Goal: Navigation & Orientation: Understand site structure

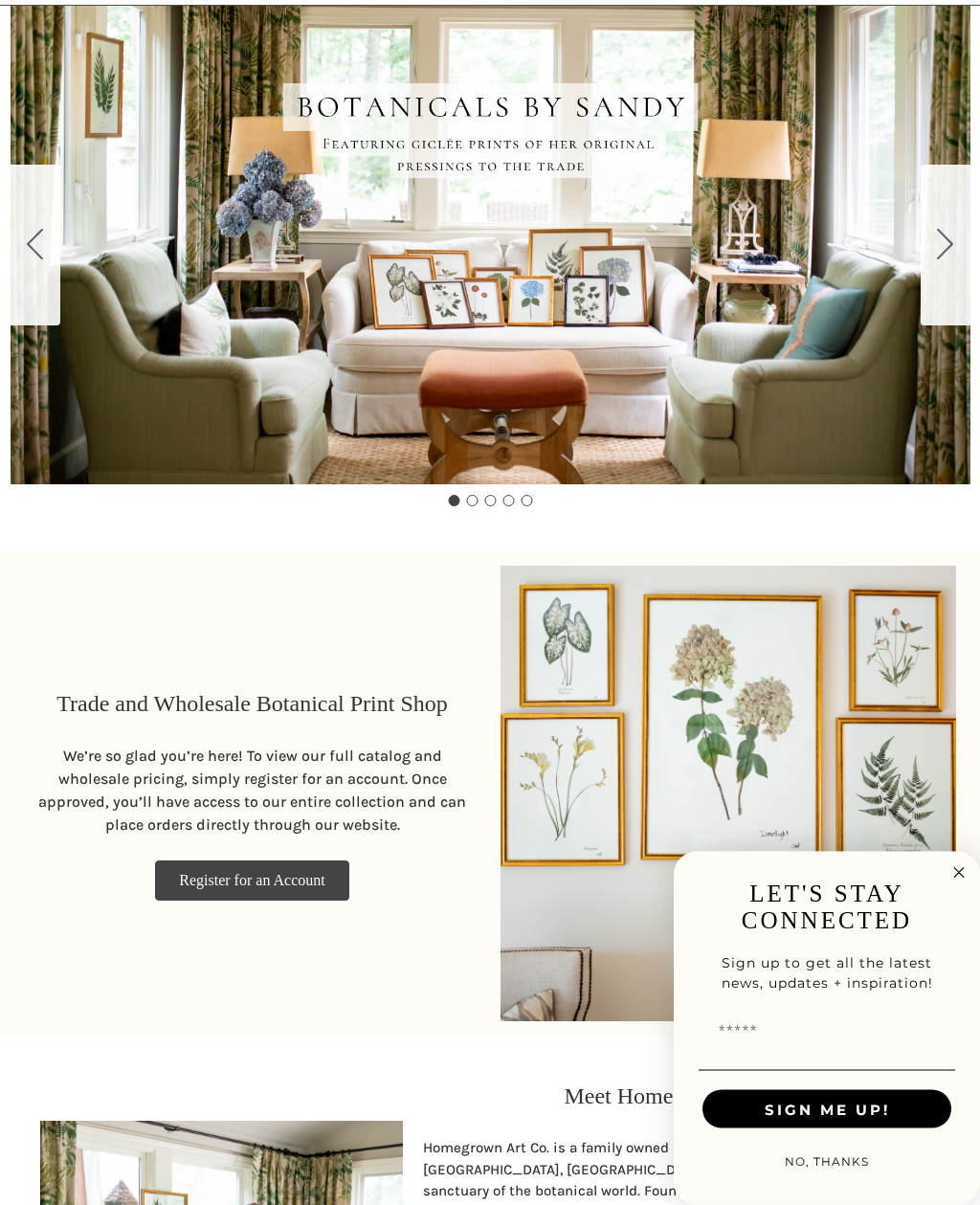
scroll to position [281, 0]
click at [967, 884] on circle "Close dialog" at bounding box center [959, 872] width 22 height 22
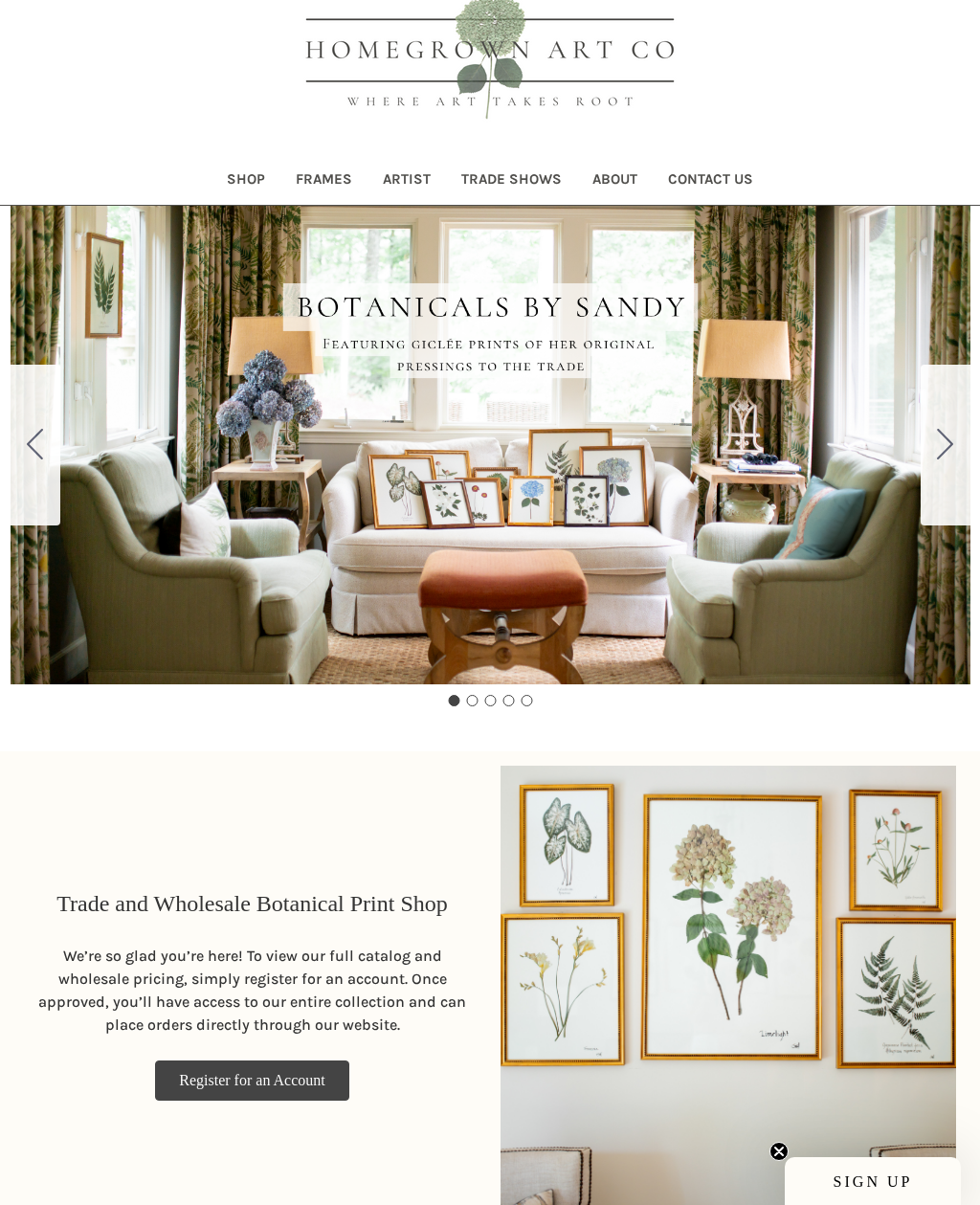
scroll to position [0, 0]
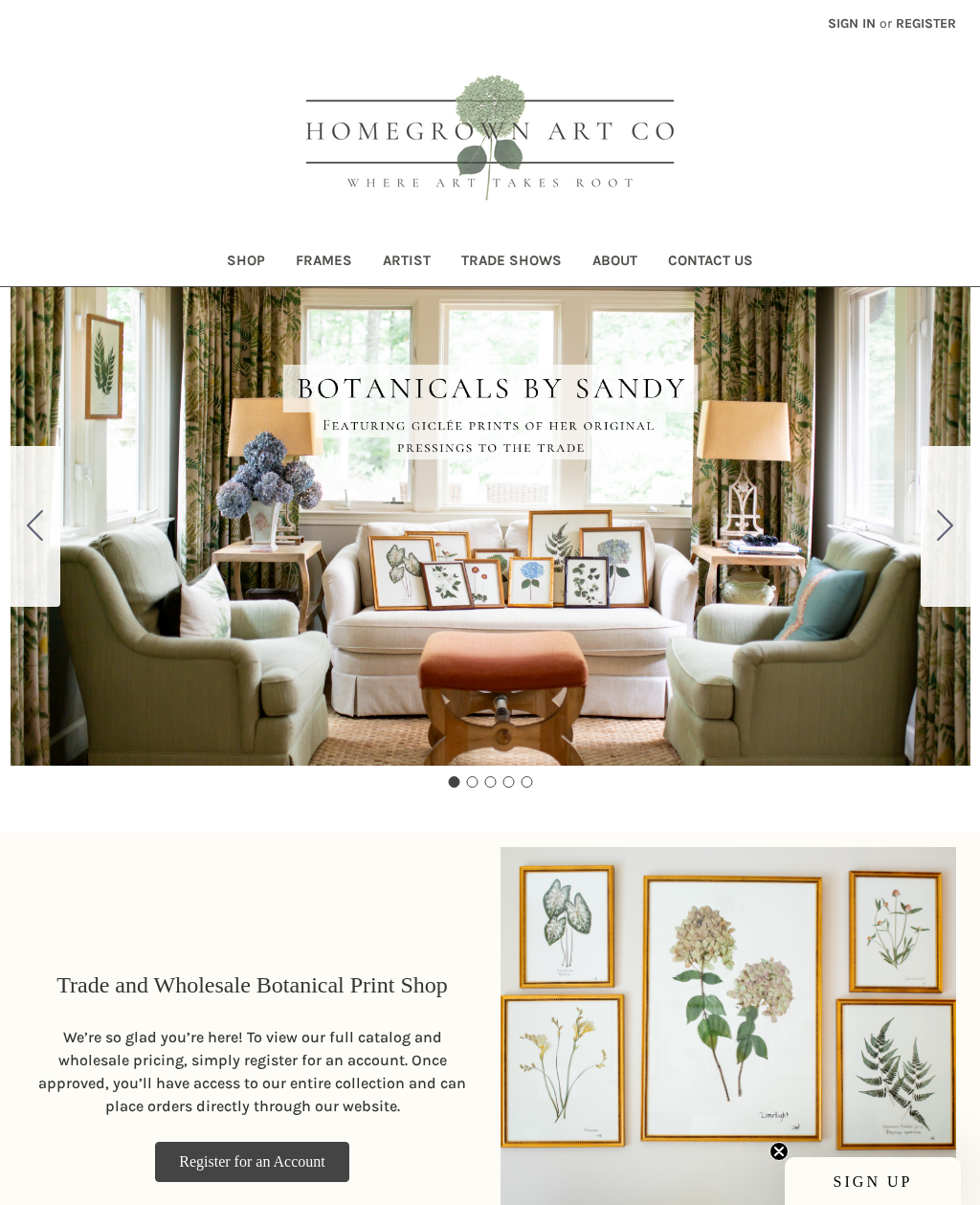
click at [329, 263] on link "Frames" at bounding box center [323, 263] width 87 height 47
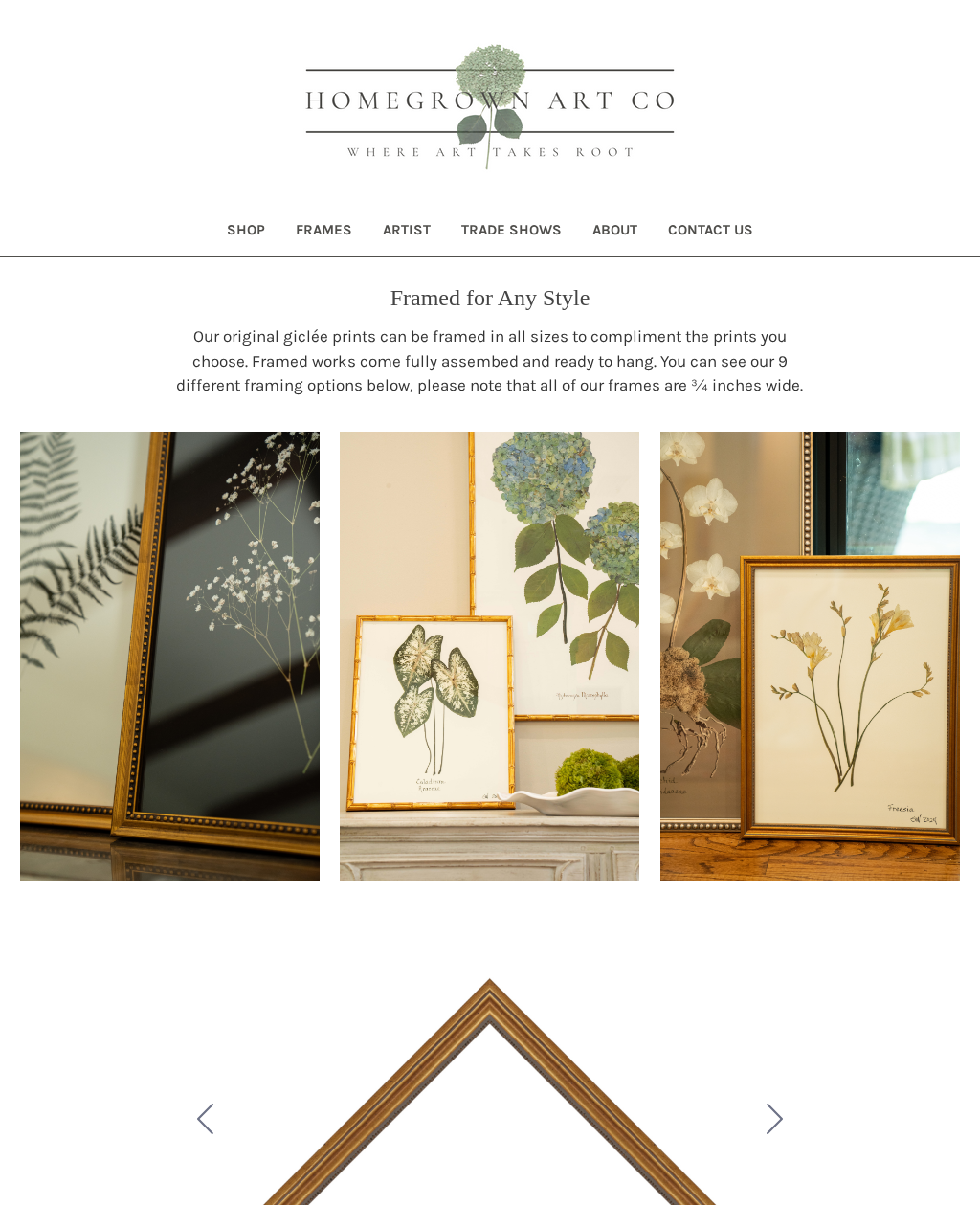
click at [514, 747] on img at bounding box center [489, 656] width 299 height 450
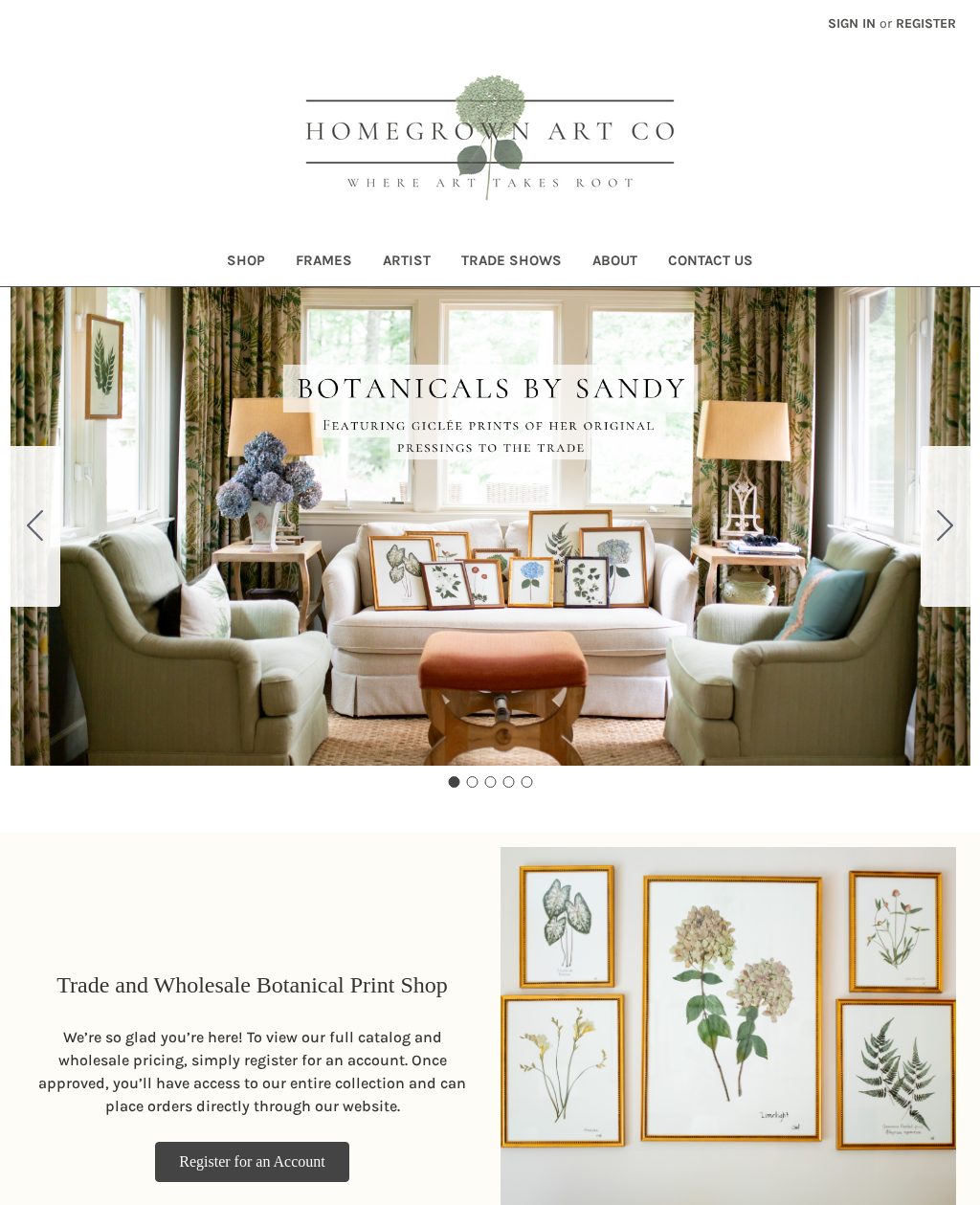
click at [418, 266] on link "Artist" at bounding box center [407, 263] width 79 height 47
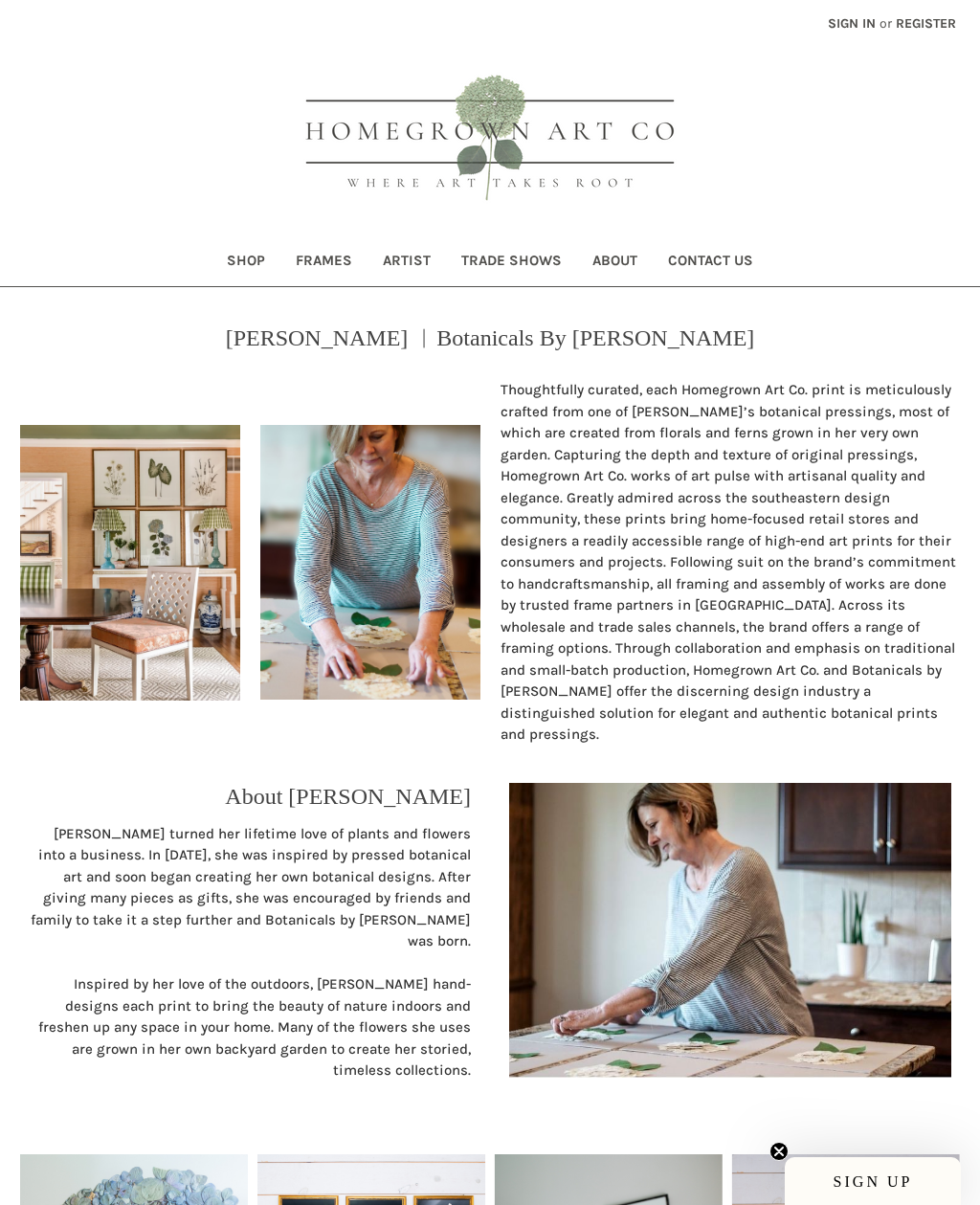
click at [248, 265] on link "Shop" at bounding box center [246, 263] width 69 height 47
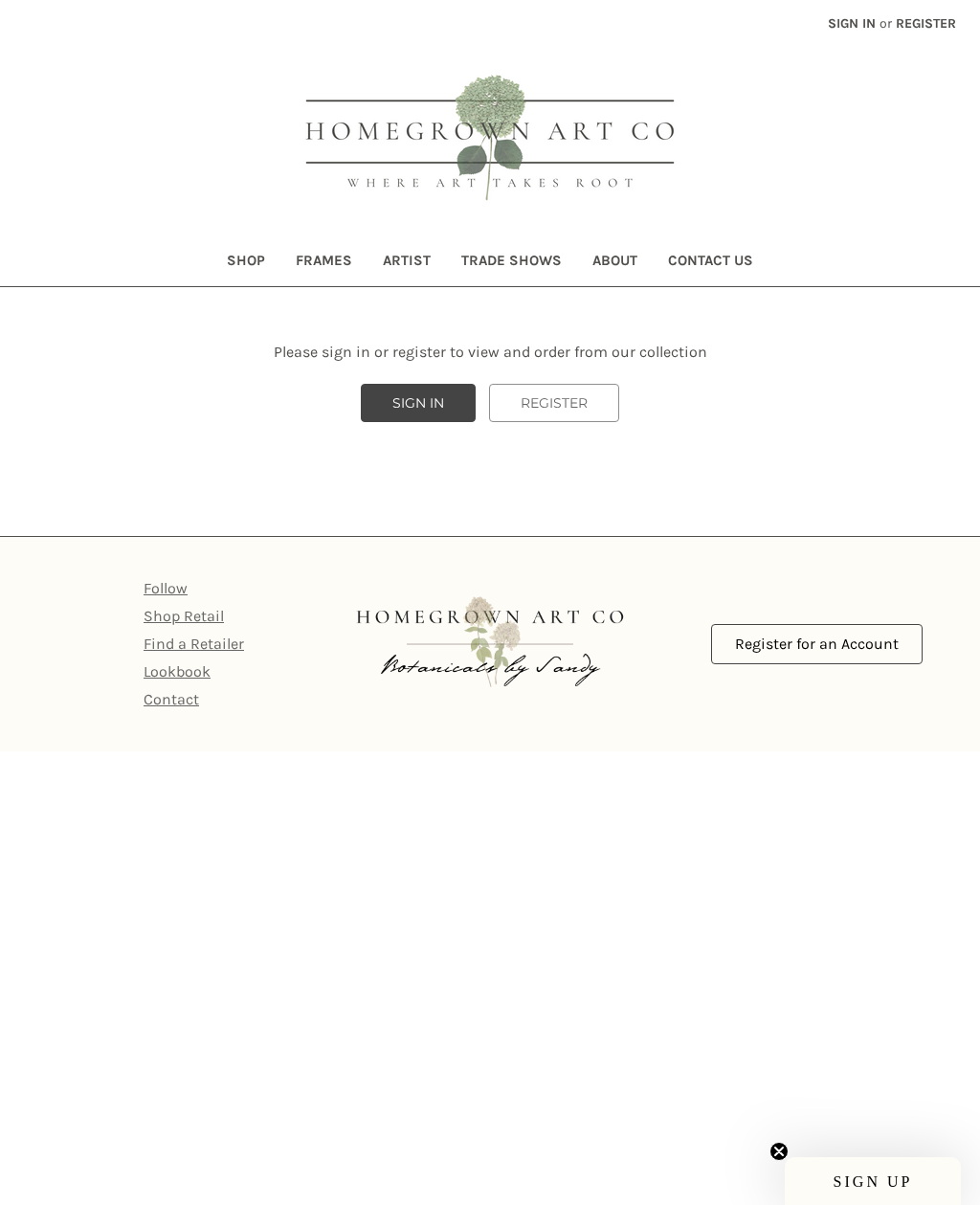
click at [503, 262] on link "Trade Shows" at bounding box center [511, 263] width 131 height 47
